Goal: Task Accomplishment & Management: Manage account settings

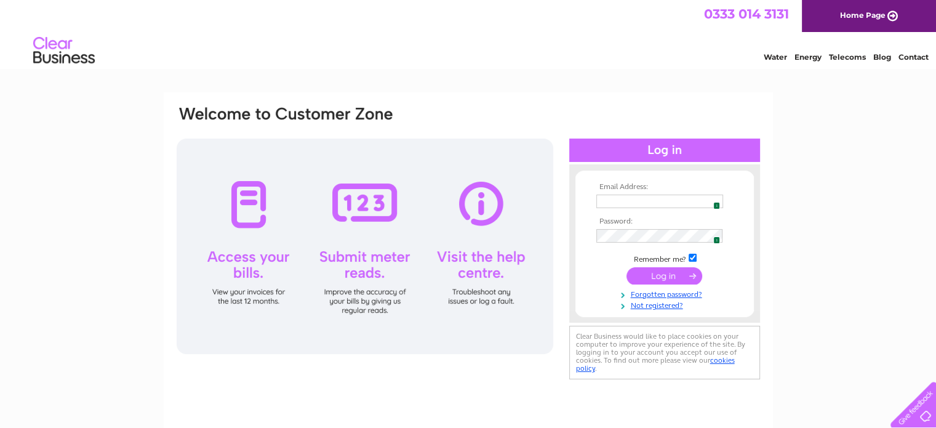
click at [630, 202] on input "text" at bounding box center [659, 201] width 127 height 14
type input "[PERSON_NAME][EMAIL_ADDRESS][DOMAIN_NAME]"
click at [667, 272] on input "submit" at bounding box center [665, 275] width 76 height 17
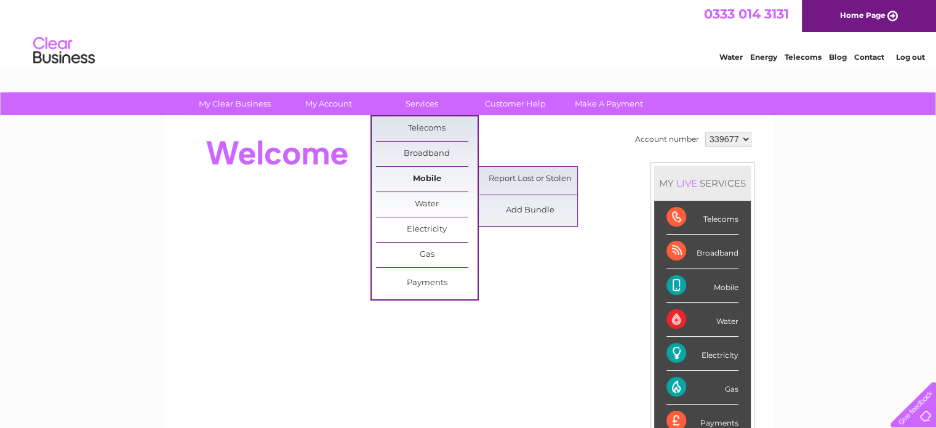
click at [424, 175] on link "Mobile" at bounding box center [427, 179] width 102 height 25
